Goal: Information Seeking & Learning: Understand process/instructions

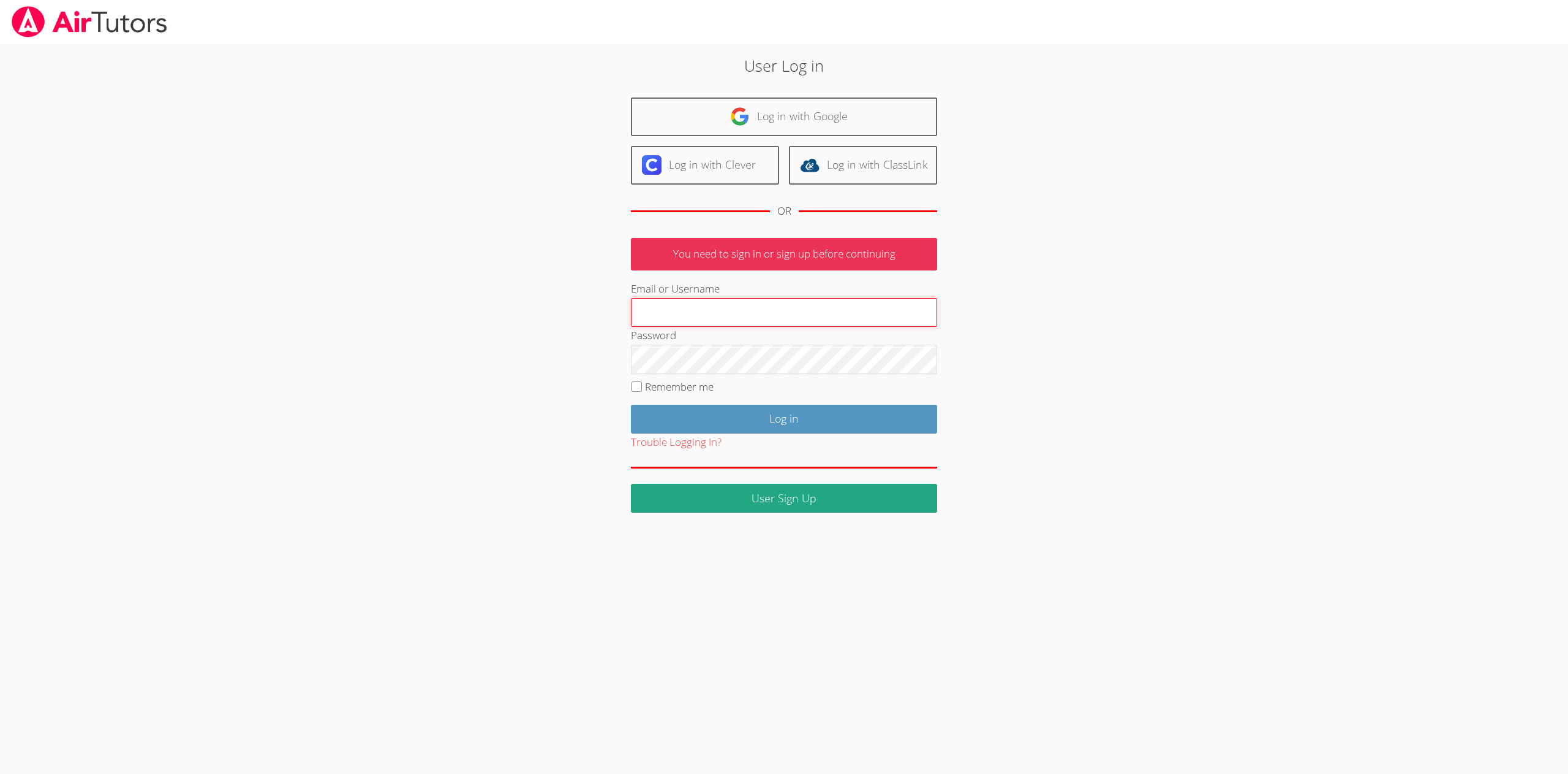
type input "helloteacherlee@outlook.com"
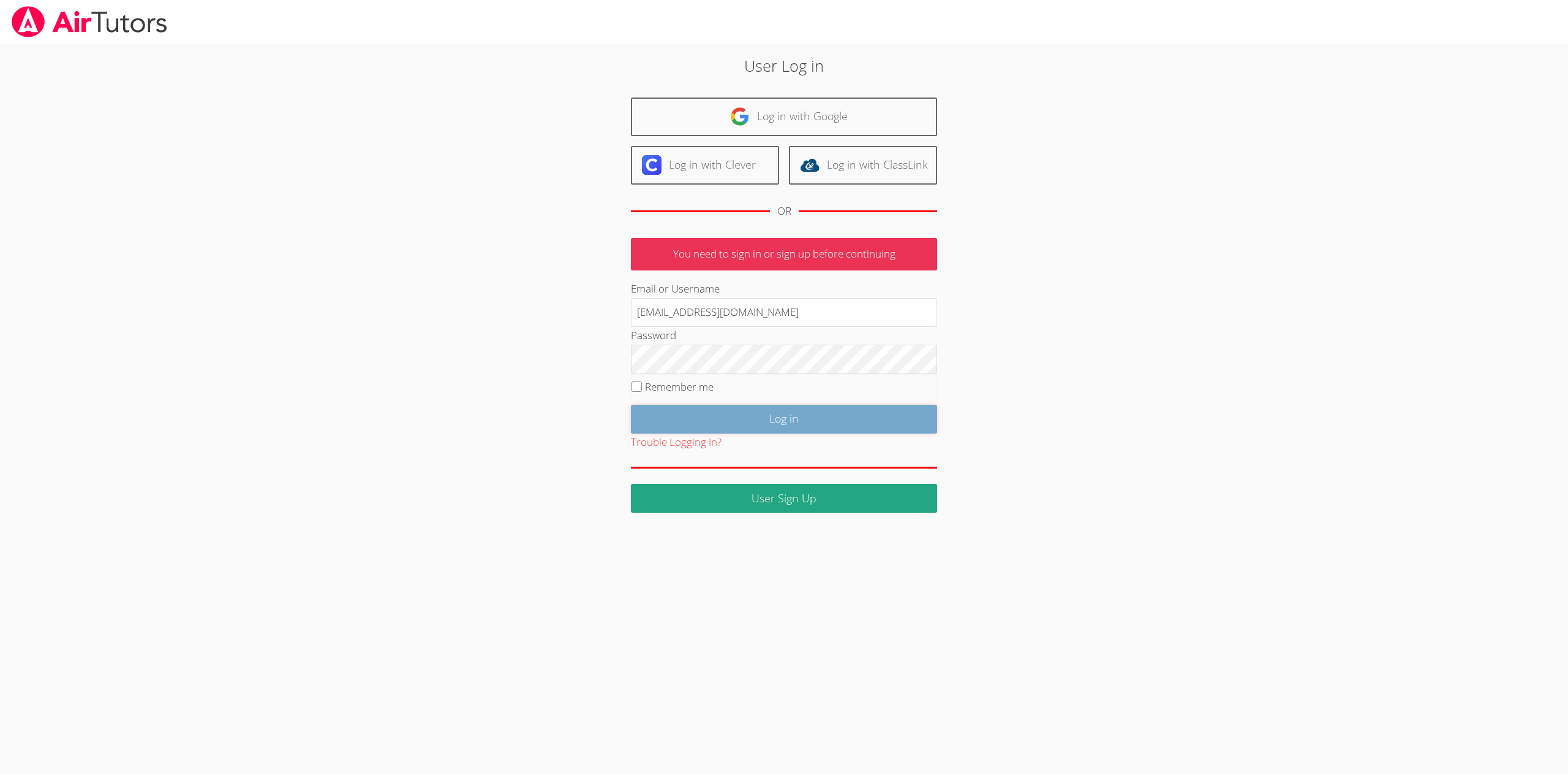
click at [819, 423] on input "Log in" at bounding box center [784, 419] width 307 height 29
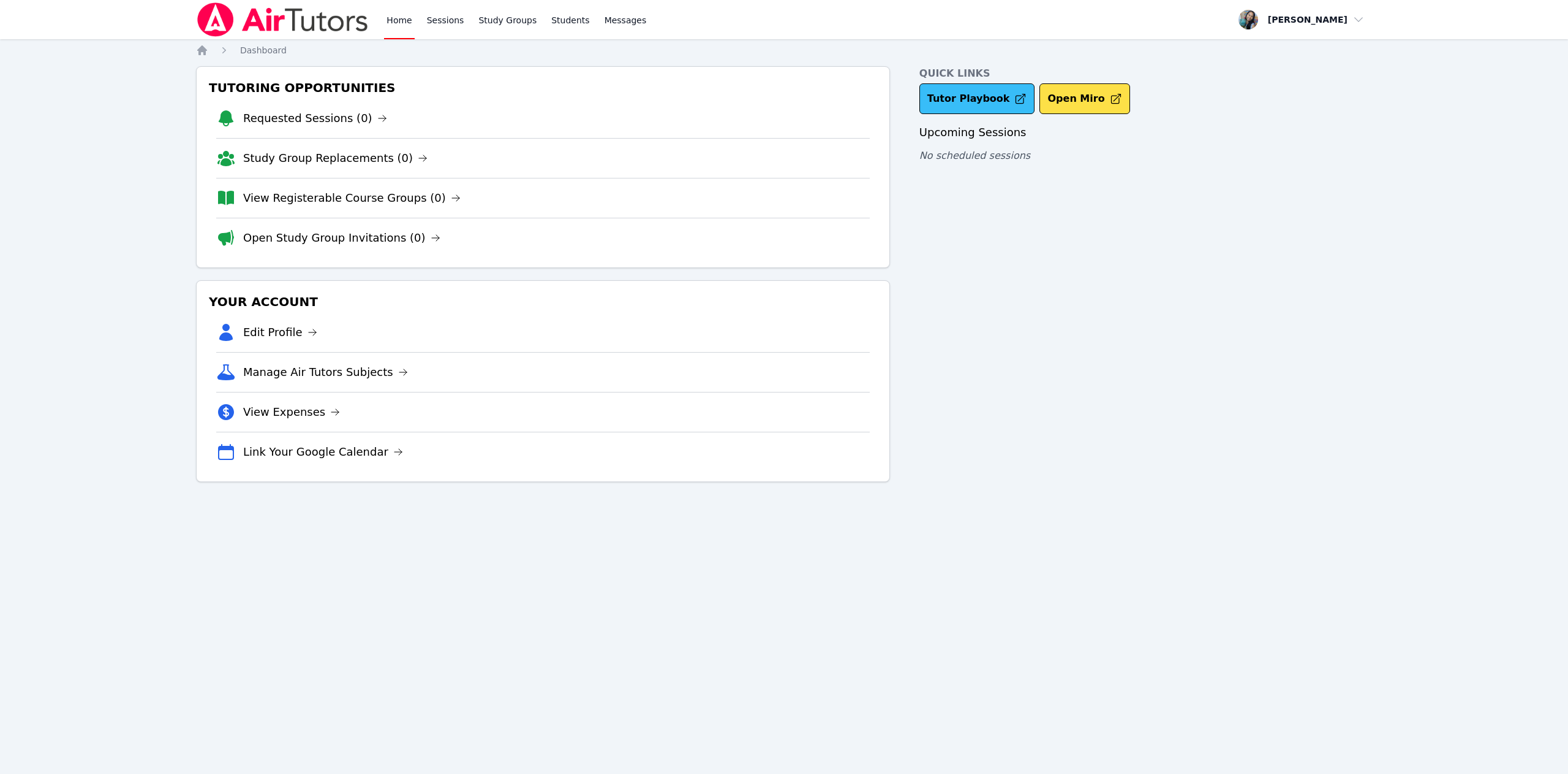
click at [953, 95] on link "Tutor Playbook" at bounding box center [978, 98] width 116 height 31
